Goal: Information Seeking & Learning: Find contact information

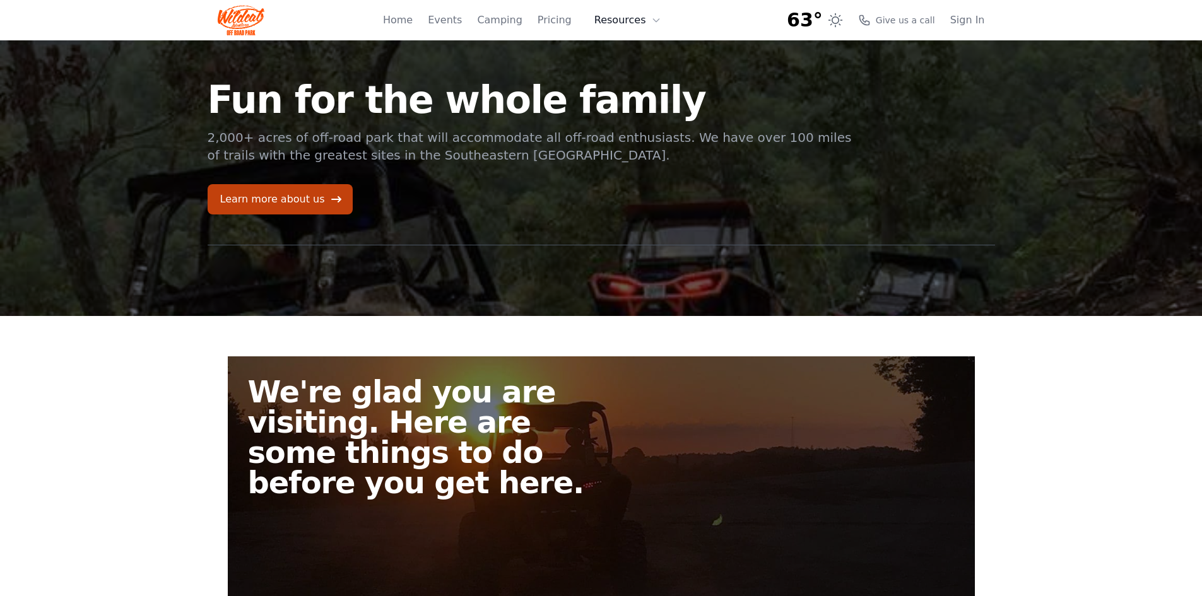
click at [658, 22] on icon at bounding box center [656, 20] width 10 height 10
click at [634, 71] on link "FAQ" at bounding box center [647, 74] width 121 height 23
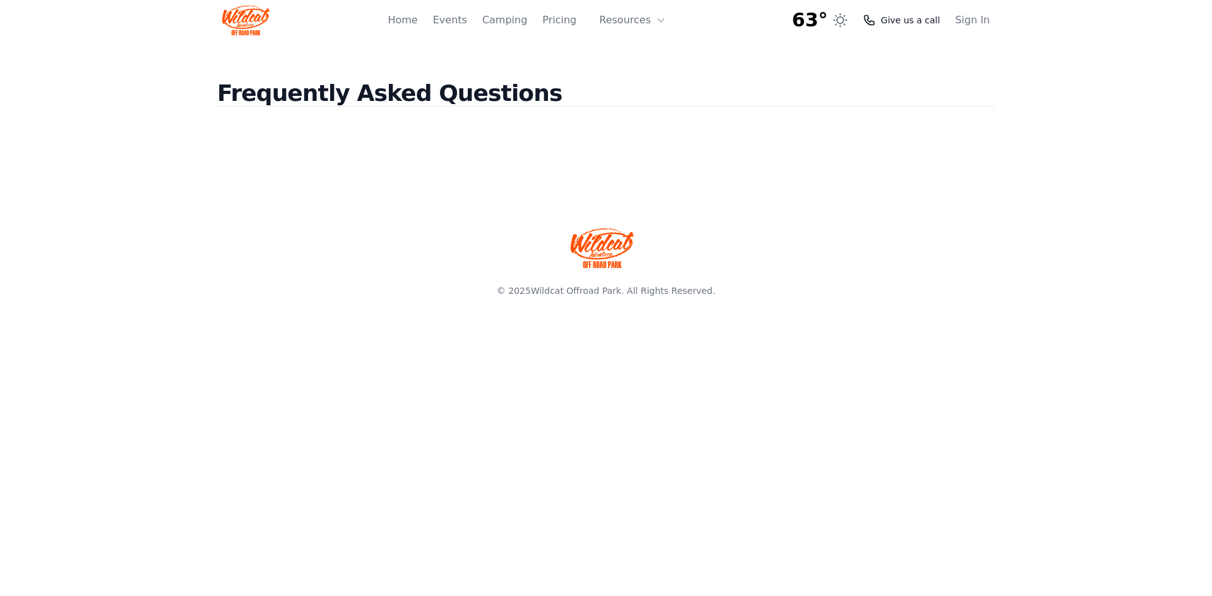
click at [906, 21] on span "Give us a call" at bounding box center [909, 20] width 59 height 13
click at [904, 23] on span "Give us a call" at bounding box center [909, 20] width 59 height 13
click at [872, 14] on div "63° 7-Day Forecast Tue 50° 81° Wed 55° 83° Thu 59° 86° Fri 61° 85° Sat 60° 85° …" at bounding box center [866, 20] width 148 height 23
click at [875, 15] on icon at bounding box center [869, 20] width 13 height 13
click at [874, 21] on icon at bounding box center [869, 20] width 9 height 9
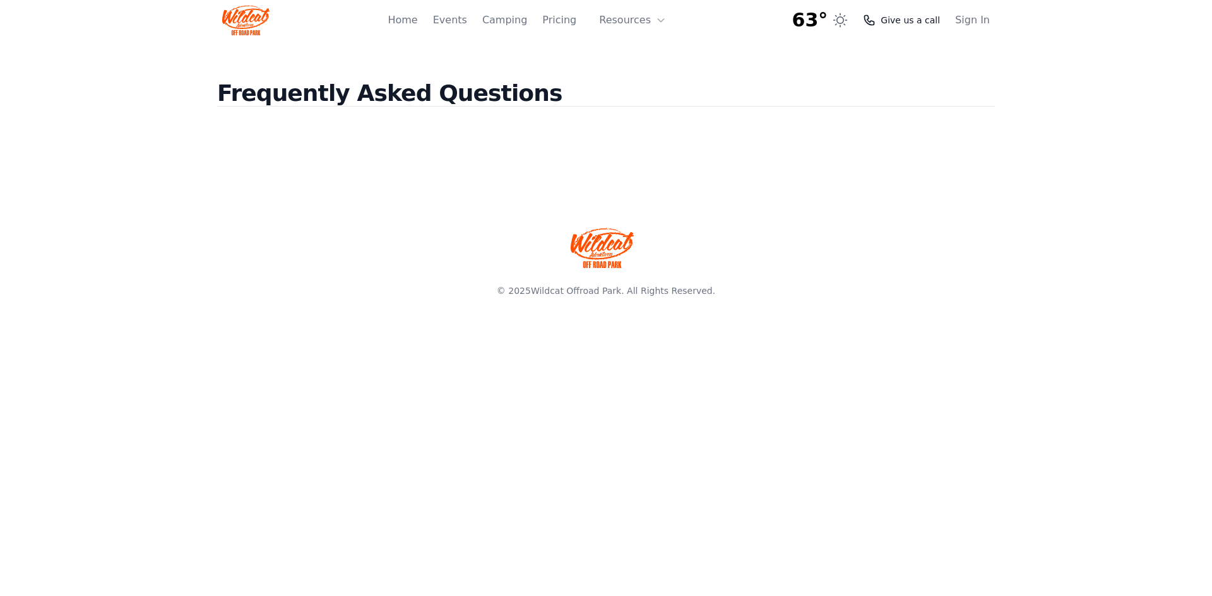
click at [874, 21] on icon at bounding box center [869, 20] width 9 height 9
click at [926, 19] on span "Give us a call" at bounding box center [909, 20] width 59 height 13
